Goal: Task Accomplishment & Management: Manage account settings

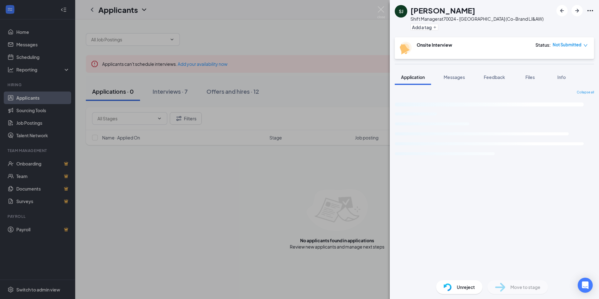
click at [290, 32] on div "SJ [PERSON_NAME] Shift Manager at 70024 - [GEOGRAPHIC_DATA] [GEOGRAPHIC_DATA] (…" at bounding box center [299, 149] width 599 height 299
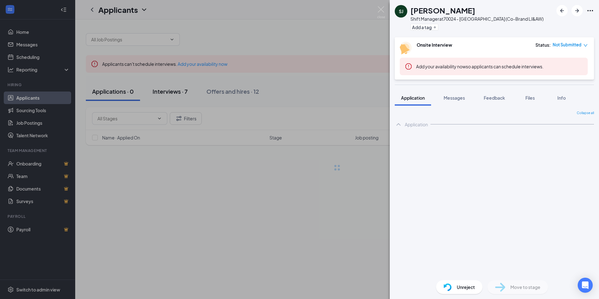
click at [179, 92] on div "Interviews · 7" at bounding box center [170, 91] width 35 height 8
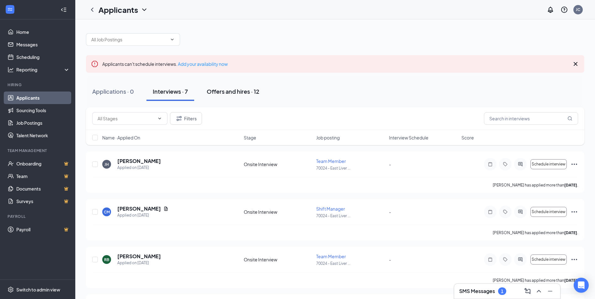
click at [234, 90] on div "Offers and hires · 12" at bounding box center [233, 91] width 53 height 8
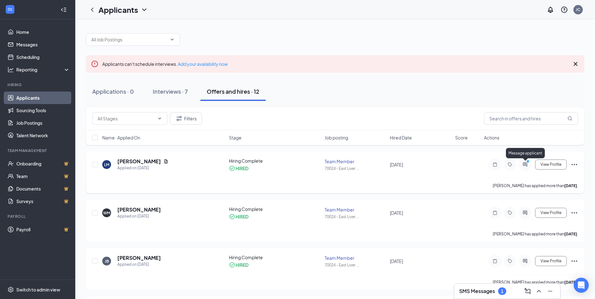
click at [524, 164] on icon "ActiveChat" at bounding box center [524, 164] width 4 height 4
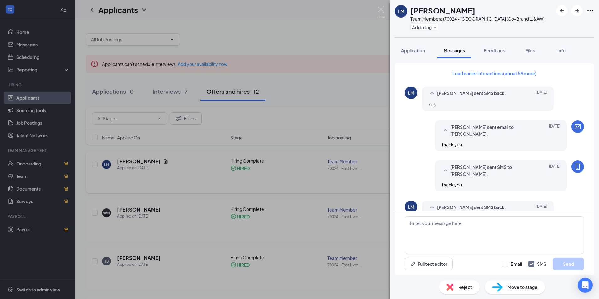
scroll to position [63, 0]
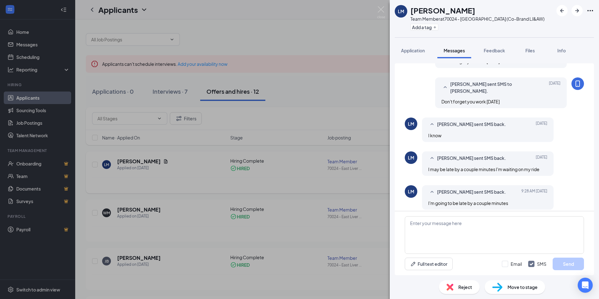
scroll to position [243, 0]
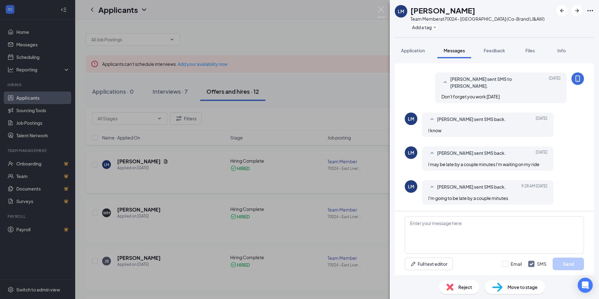
drag, startPoint x: 216, startPoint y: 23, endPoint x: 210, endPoint y: 0, distance: 23.7
click at [217, 23] on div "LM [PERSON_NAME] Team Member at 70024 - [GEOGRAPHIC_DATA] [GEOGRAPHIC_DATA] (Co…" at bounding box center [299, 149] width 599 height 299
